Goal: Task Accomplishment & Management: Use online tool/utility

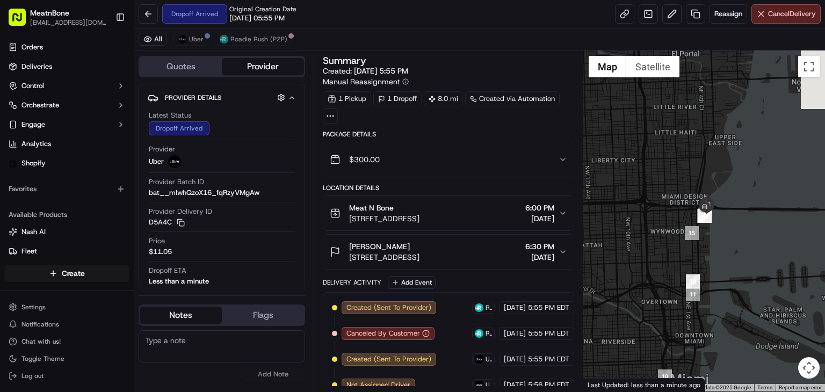
drag, startPoint x: 735, startPoint y: 137, endPoint x: 717, endPoint y: 237, distance: 100.8
click at [717, 237] on div at bounding box center [704, 220] width 242 height 341
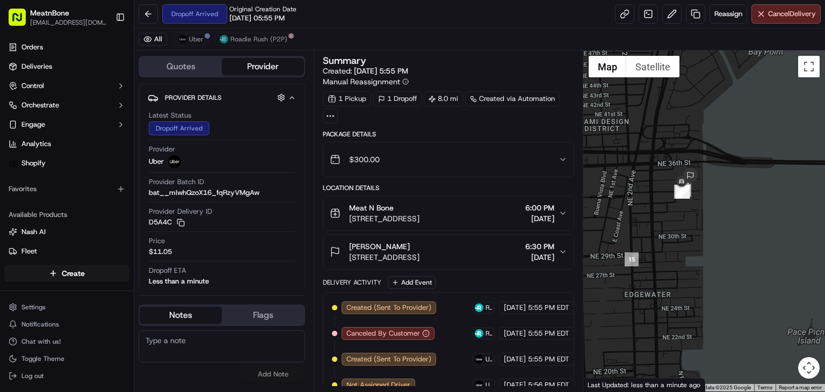
drag, startPoint x: 695, startPoint y: 162, endPoint x: 713, endPoint y: 211, distance: 51.8
click at [713, 211] on div at bounding box center [704, 220] width 242 height 341
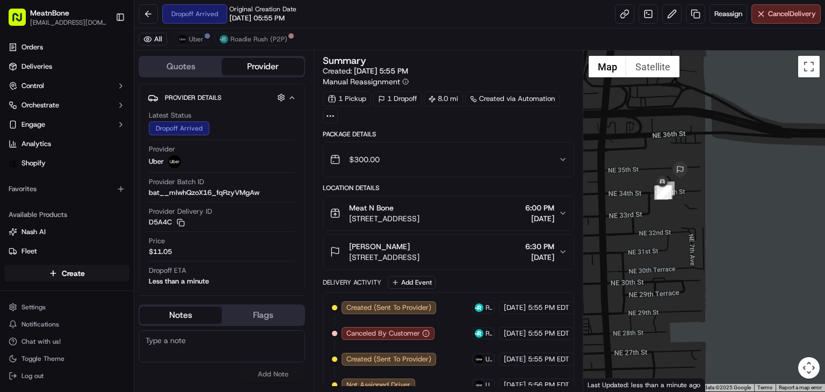
drag, startPoint x: 691, startPoint y: 191, endPoint x: 703, endPoint y: 215, distance: 26.7
click at [703, 215] on div at bounding box center [704, 220] width 242 height 341
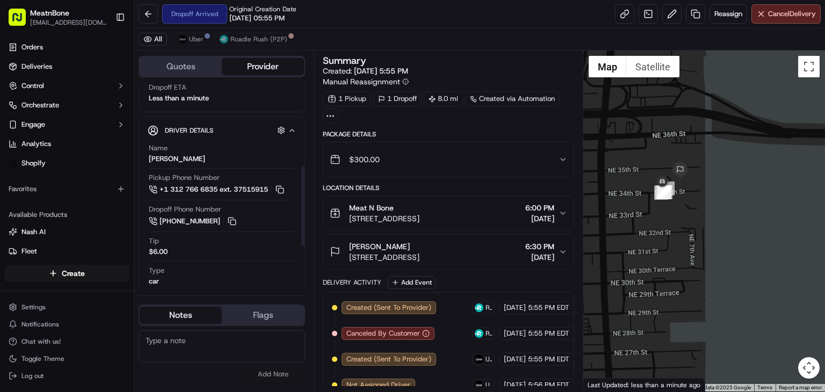
scroll to position [215, 0]
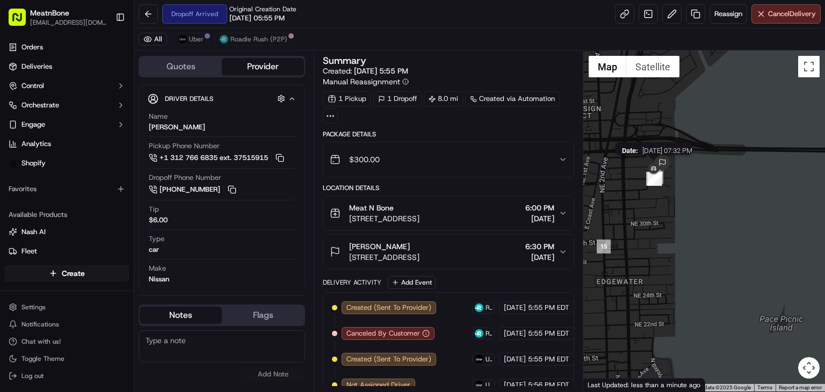
click at [657, 173] on img at bounding box center [653, 169] width 17 height 17
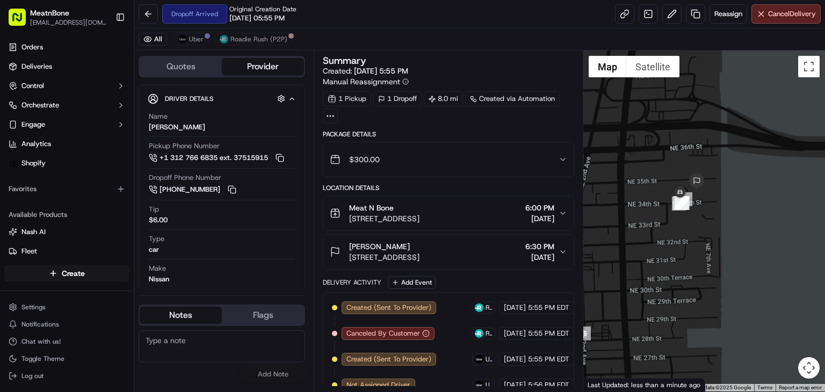
drag, startPoint x: 681, startPoint y: 176, endPoint x: 735, endPoint y: 194, distance: 56.0
click at [735, 194] on div at bounding box center [704, 220] width 242 height 341
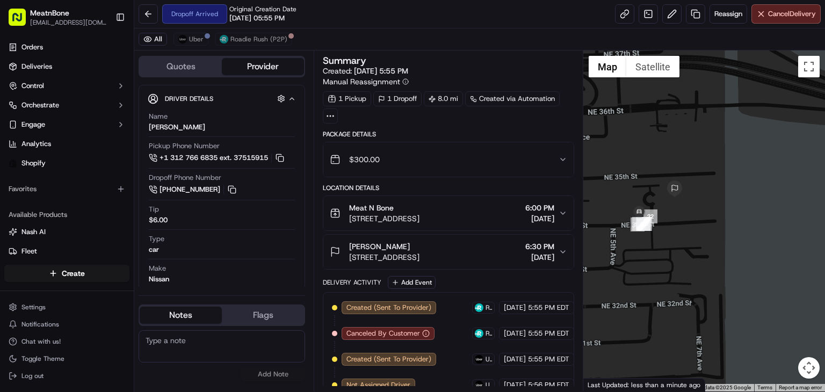
drag, startPoint x: 730, startPoint y: 194, endPoint x: 742, endPoint y: 202, distance: 14.2
click at [742, 202] on div at bounding box center [704, 220] width 242 height 341
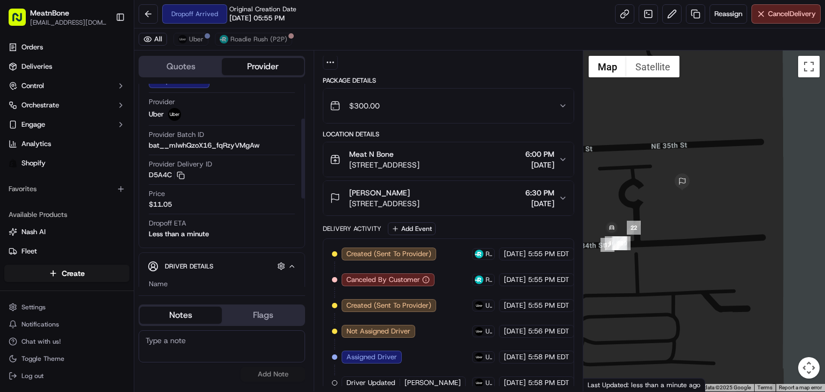
scroll to position [0, 0]
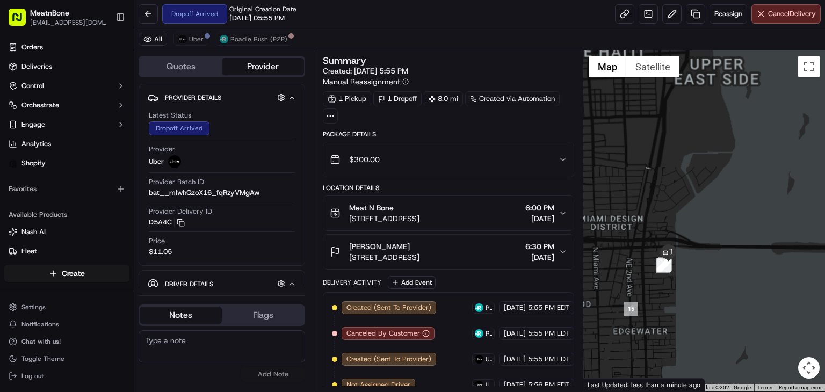
drag, startPoint x: 795, startPoint y: 168, endPoint x: 723, endPoint y: 357, distance: 202.8
click at [723, 357] on div at bounding box center [704, 220] width 242 height 341
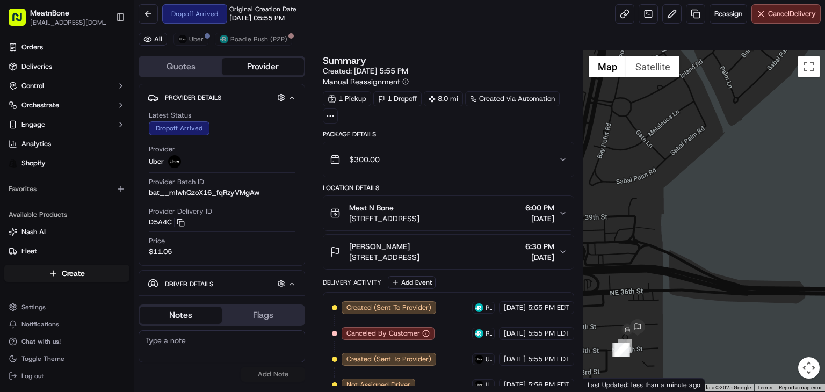
drag, startPoint x: 676, startPoint y: 273, endPoint x: 684, endPoint y: 253, distance: 21.7
click at [689, 249] on div at bounding box center [704, 220] width 242 height 341
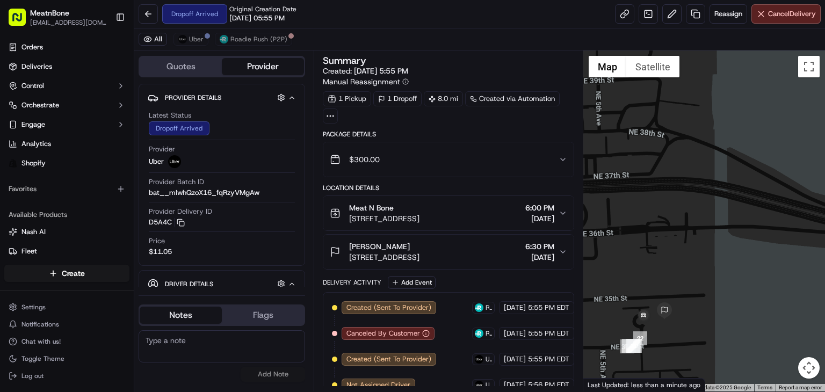
drag, startPoint x: 672, startPoint y: 294, endPoint x: 734, endPoint y: 187, distance: 123.0
click at [734, 187] on div at bounding box center [704, 220] width 242 height 341
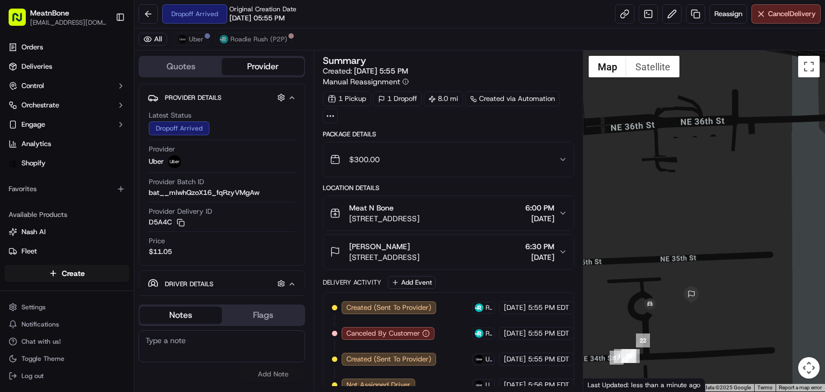
drag, startPoint x: 701, startPoint y: 262, endPoint x: 763, endPoint y: 172, distance: 108.9
click at [763, 172] on div at bounding box center [704, 220] width 242 height 341
click at [419, 213] on span "[STREET_ADDRESS]" at bounding box center [384, 218] width 70 height 11
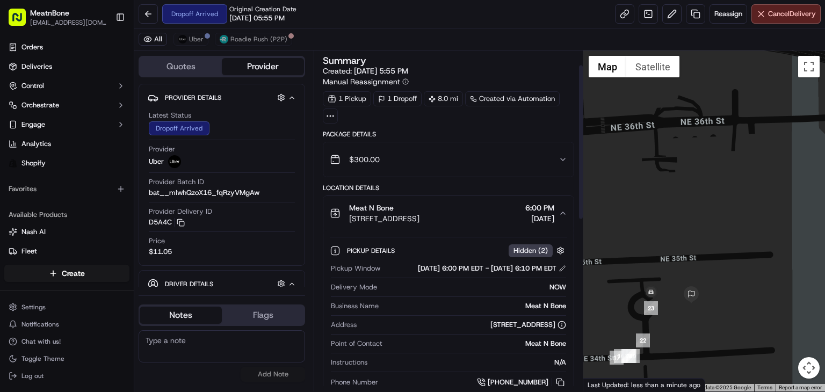
scroll to position [107, 0]
